Goal: Communication & Community: Answer question/provide support

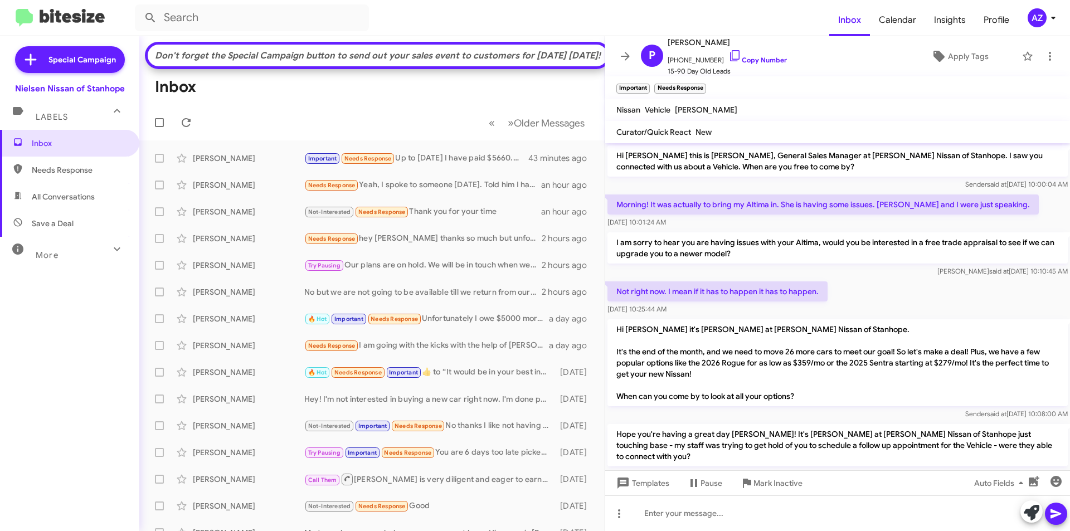
scroll to position [525, 0]
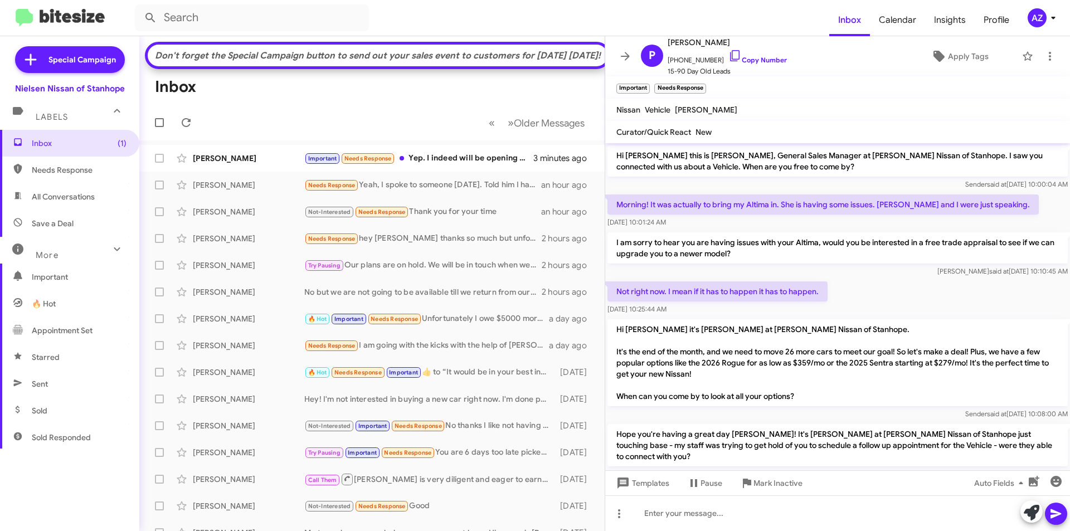
scroll to position [629, 0]
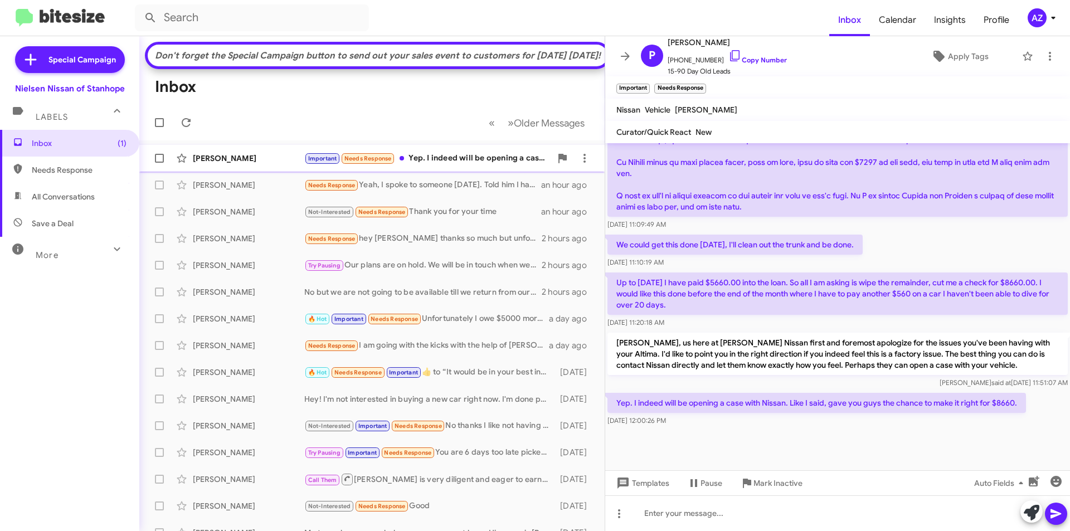
click at [244, 164] on div "[PERSON_NAME]" at bounding box center [248, 158] width 111 height 11
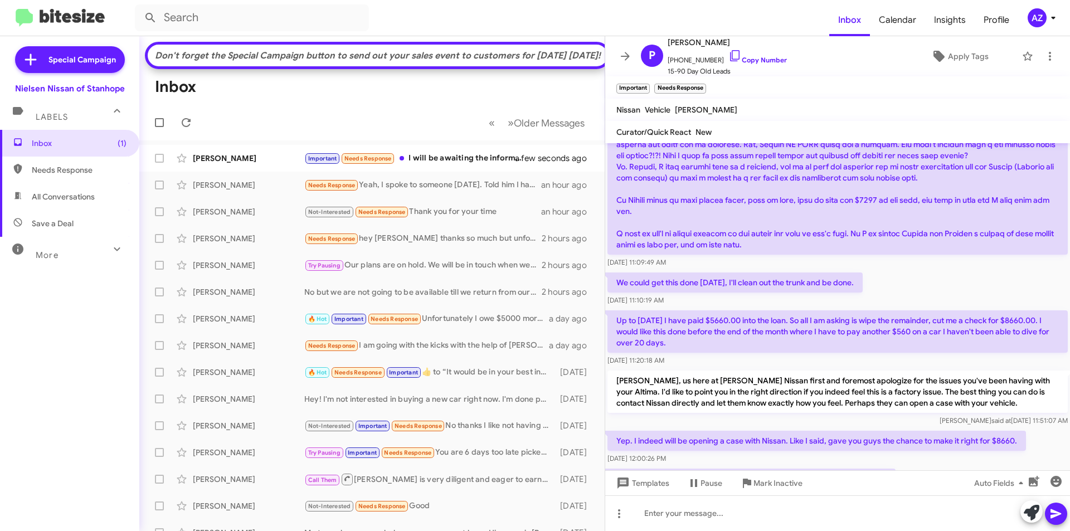
scroll to position [669, 0]
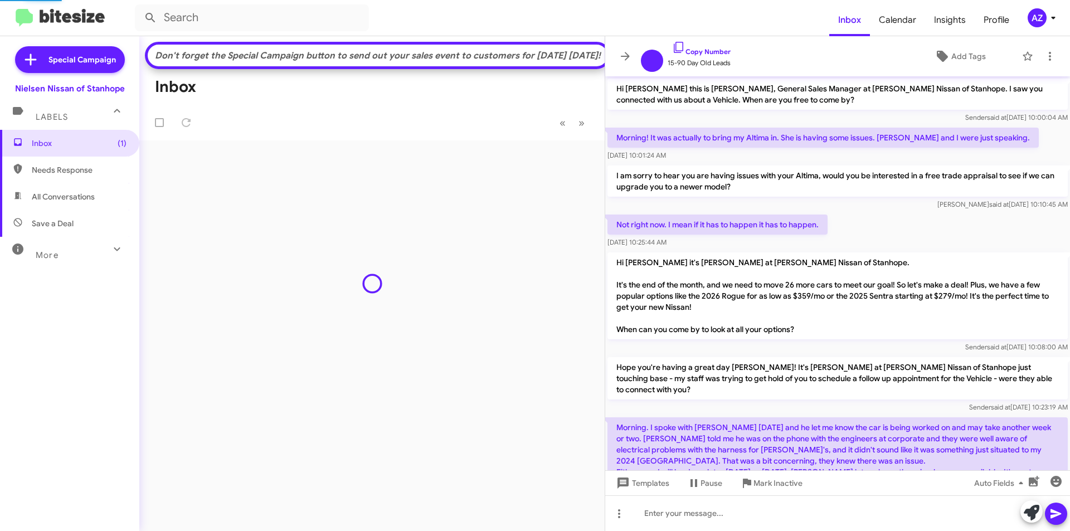
scroll to position [602, 0]
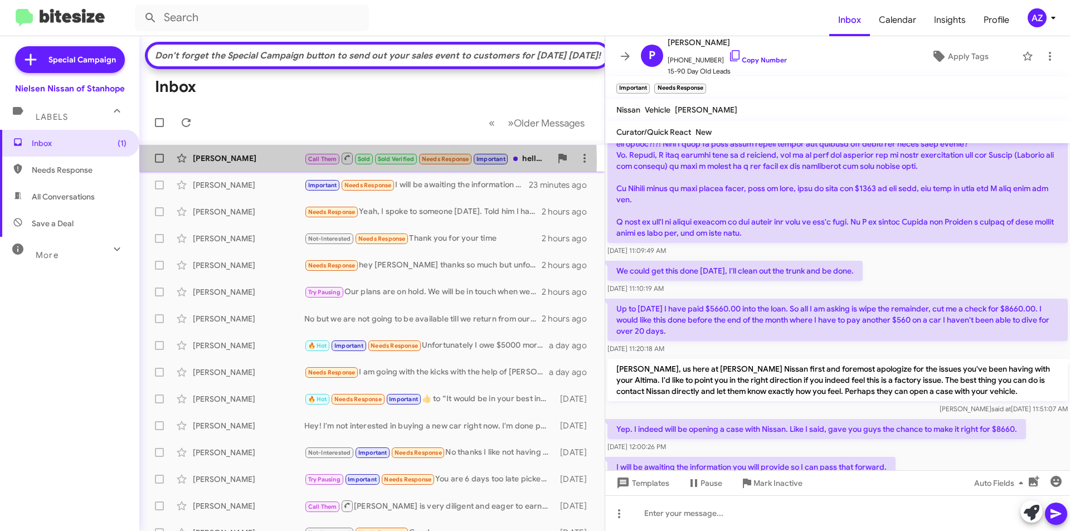
click at [240, 164] on div "Justice Moses" at bounding box center [248, 158] width 111 height 11
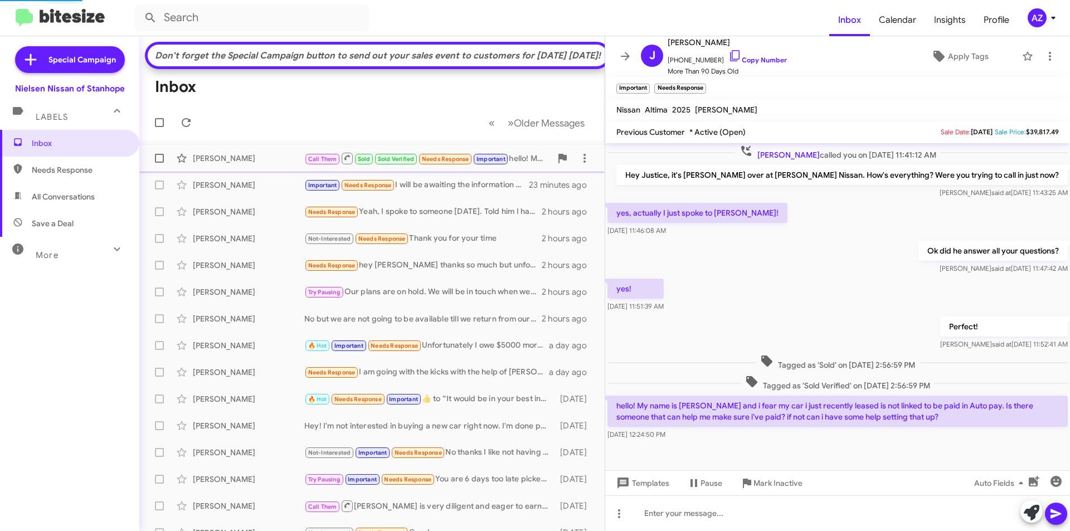
scroll to position [50, 0]
